Goal: Task Accomplishment & Management: Complete application form

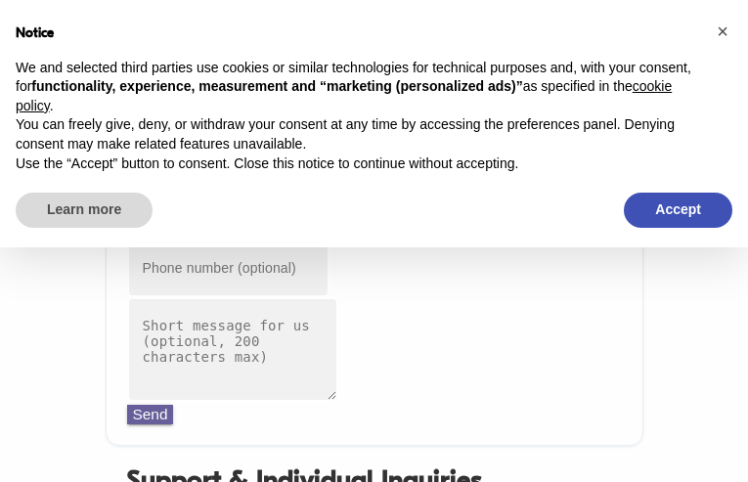
type input "[EMAIL_ADDRESS][DOMAIN_NAME]"
type input "6515975190"
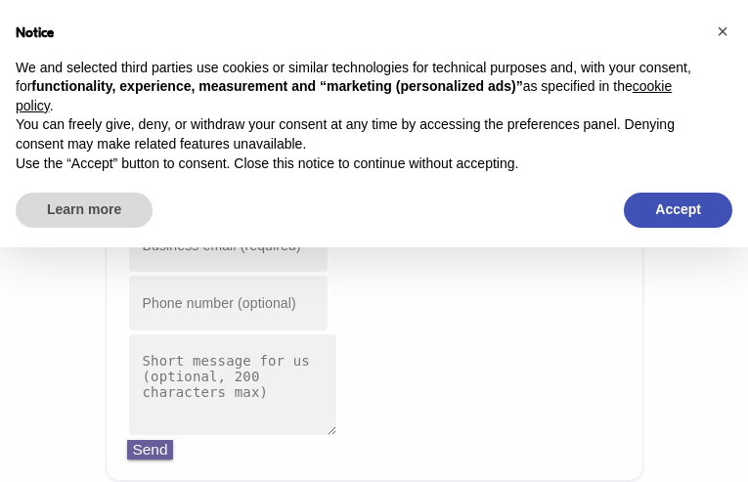
type input "[EMAIL_ADDRESS][DOMAIN_NAME]"
type input "2615725919"
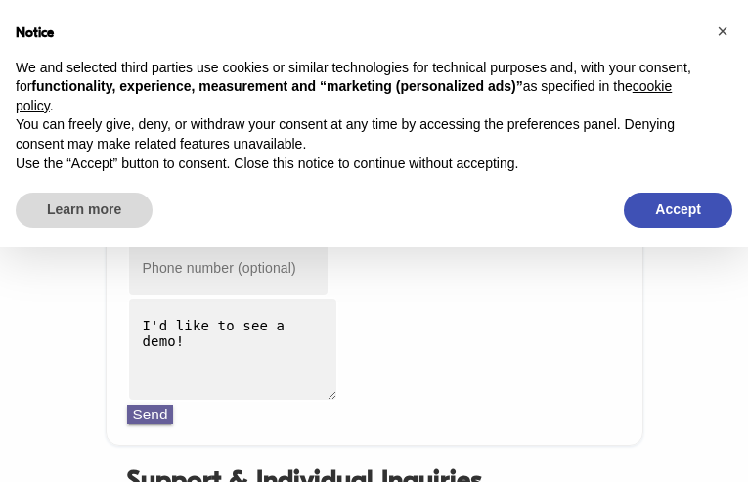
type input "[EMAIL_ADDRESS][DOMAIN_NAME]"
type input "7666896589"
